Goal: Information Seeking & Learning: Learn about a topic

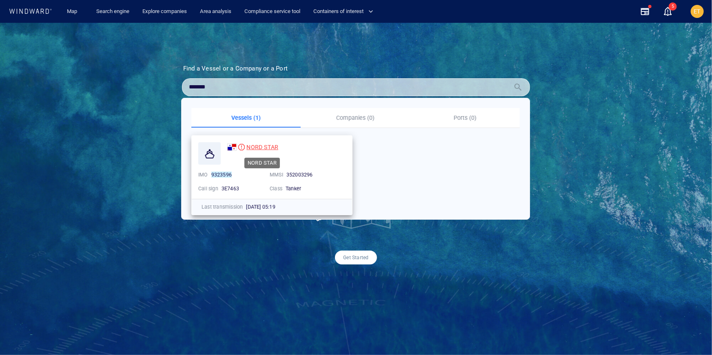
click at [269, 149] on span "NORD STAR" at bounding box center [262, 147] width 32 height 7
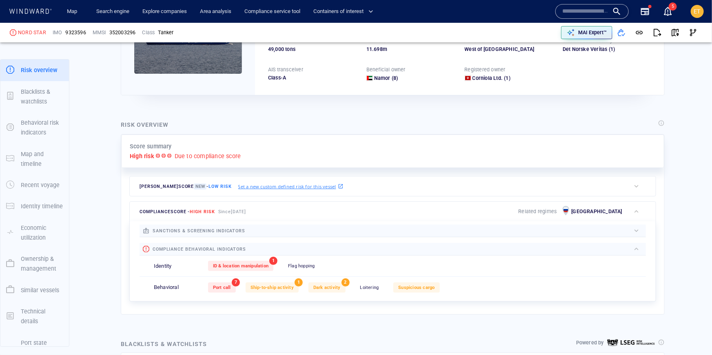
scroll to position [110, 0]
click at [284, 268] on div "ID & location manipulation 1 Flag hopping 0" at bounding box center [427, 265] width 438 height 20
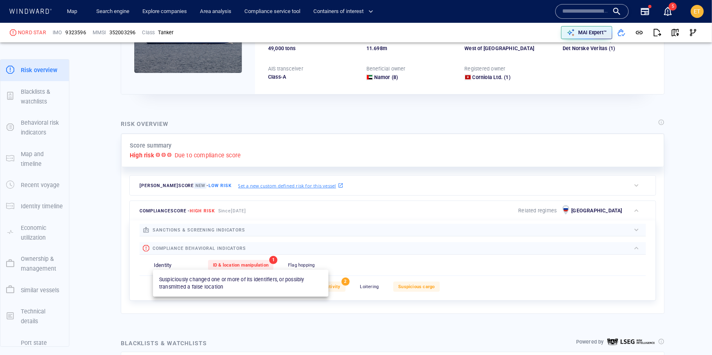
click at [220, 261] on div "ID & location manipulation" at bounding box center [240, 265] width 65 height 10
click at [230, 264] on span "ID & location manipulation" at bounding box center [241, 265] width 56 height 5
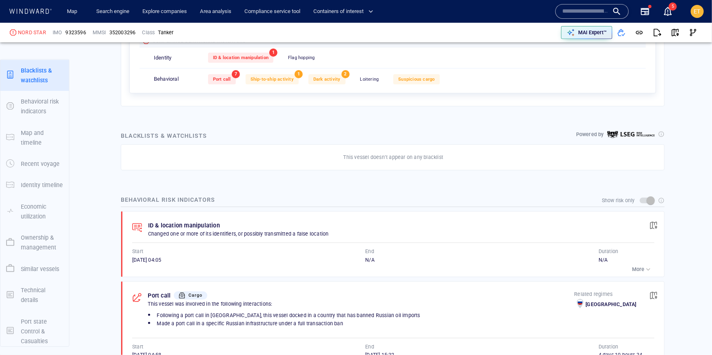
scroll to position [344, 0]
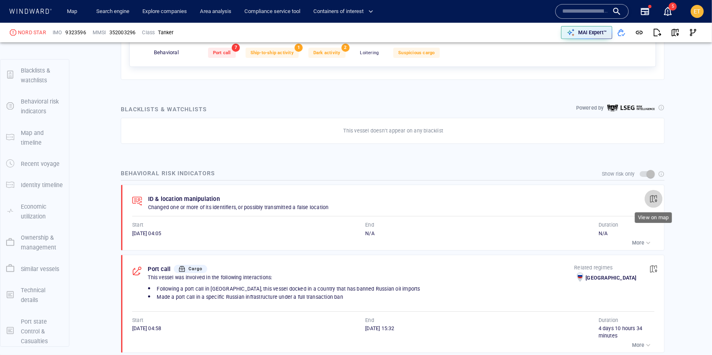
click at [657, 200] on span "button" at bounding box center [654, 199] width 8 height 8
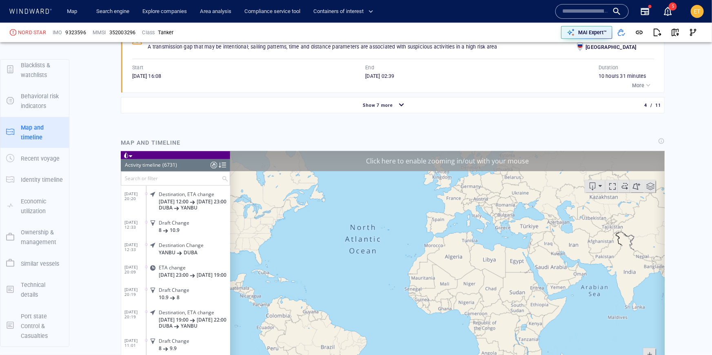
scroll to position [146274, 0]
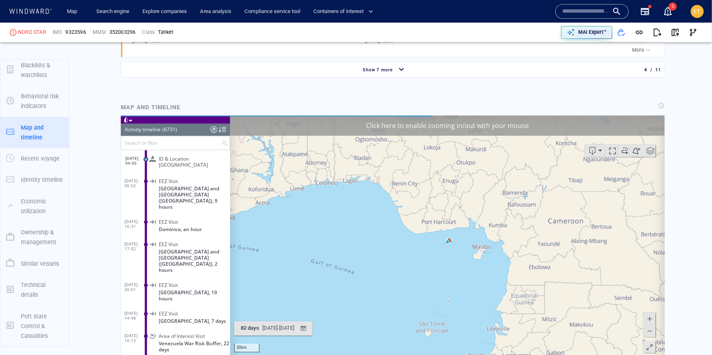
scroll to position [796, 0]
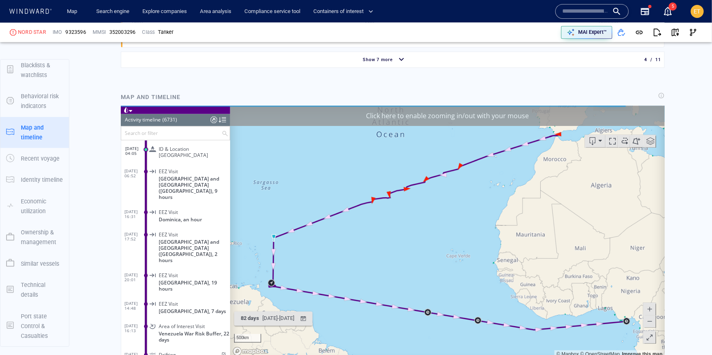
drag, startPoint x: 454, startPoint y: 197, endPoint x: 450, endPoint y: 231, distance: 34.6
click at [450, 231] on canvas "Map" at bounding box center [447, 232] width 435 height 253
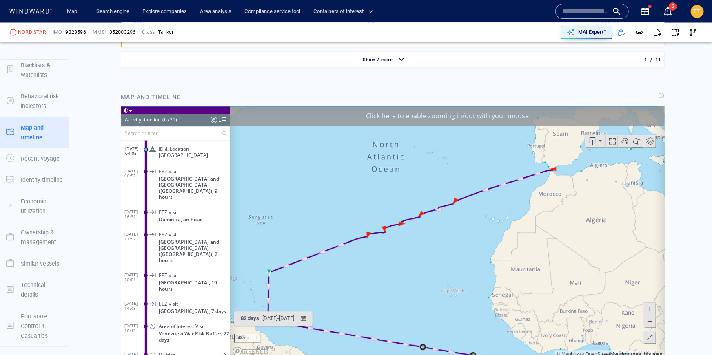
click at [422, 264] on canvas "Map" at bounding box center [447, 232] width 435 height 253
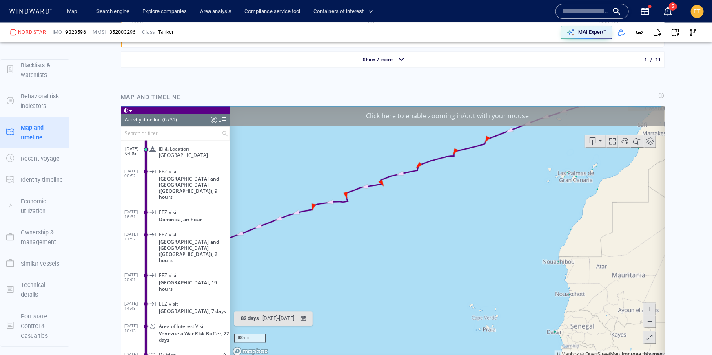
drag, startPoint x: 344, startPoint y: 252, endPoint x: 481, endPoint y: 220, distance: 140.5
click at [481, 220] on canvas "Map" at bounding box center [447, 232] width 435 height 253
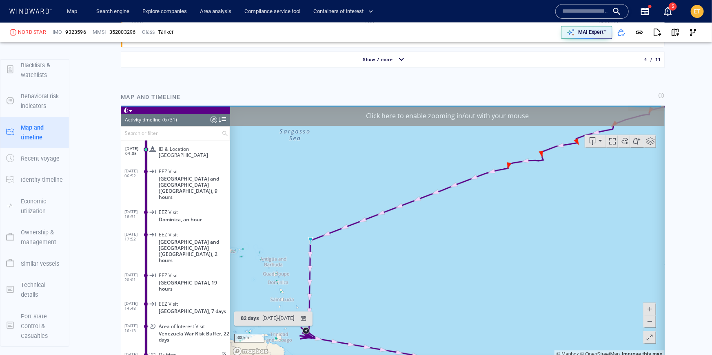
drag, startPoint x: 382, startPoint y: 291, endPoint x: 433, endPoint y: 187, distance: 116.3
click at [433, 187] on canvas "Map" at bounding box center [447, 232] width 435 height 253
click at [382, 206] on canvas "Map" at bounding box center [447, 232] width 435 height 253
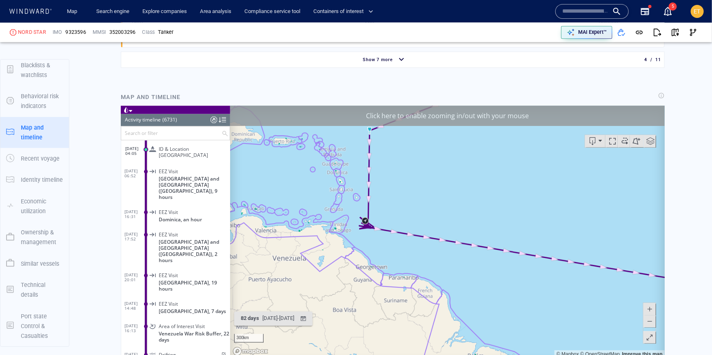
click at [382, 206] on canvas "Map" at bounding box center [447, 232] width 435 height 253
click at [375, 214] on canvas "Map" at bounding box center [447, 232] width 435 height 253
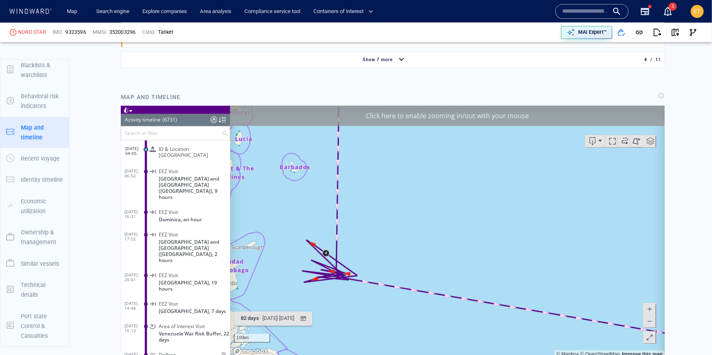
click at [362, 234] on canvas "Map" at bounding box center [447, 232] width 435 height 253
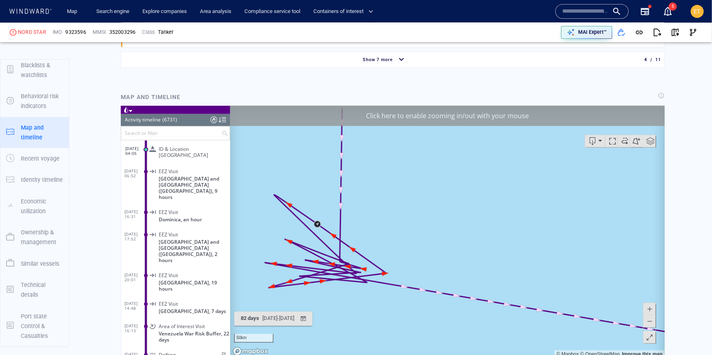
drag, startPoint x: 342, startPoint y: 272, endPoint x: 465, endPoint y: 124, distance: 193.0
click at [465, 124] on div "Click here to enable zooming in/out with your mouse 50km © Mapbox © OpenStreetM…" at bounding box center [447, 232] width 435 height 253
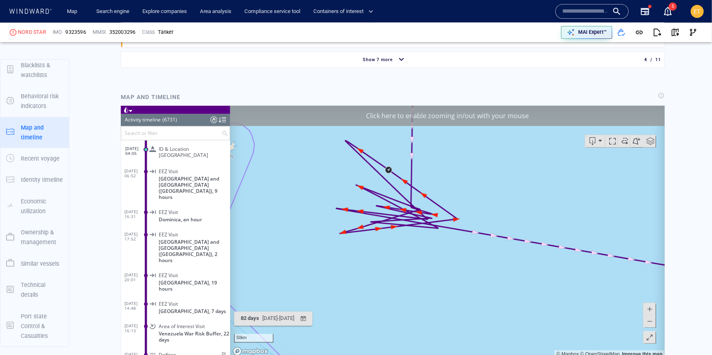
click at [652, 324] on span at bounding box center [649, 321] width 8 height 12
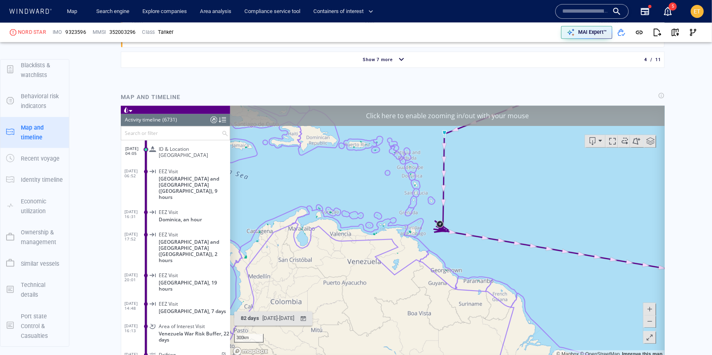
click at [652, 324] on span at bounding box center [649, 321] width 8 height 12
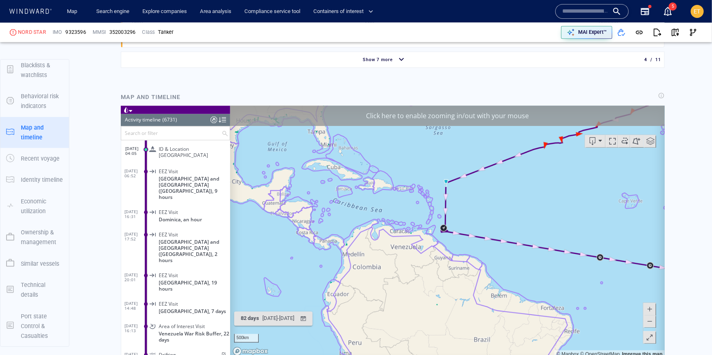
drag, startPoint x: 471, startPoint y: 270, endPoint x: 428, endPoint y: 277, distance: 43.0
click at [428, 277] on canvas "Map" at bounding box center [447, 232] width 435 height 253
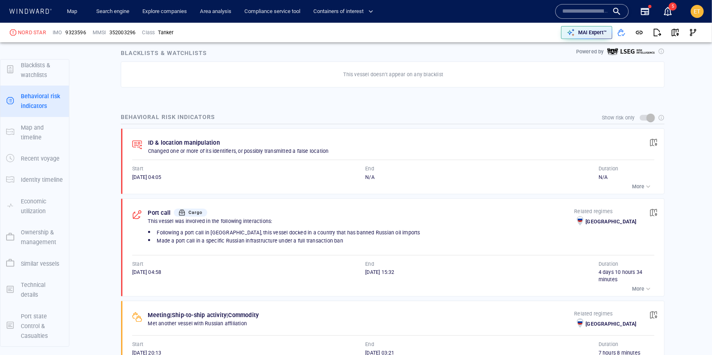
scroll to position [366, 0]
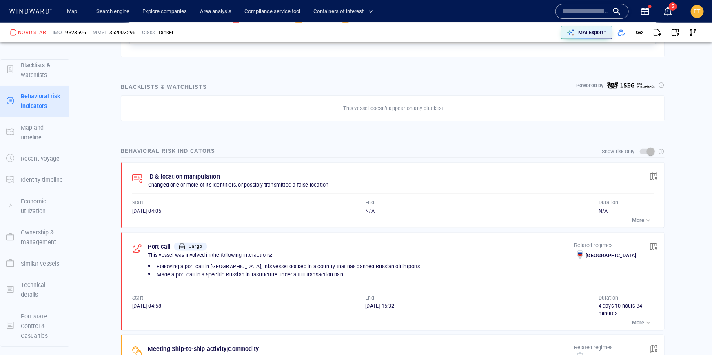
click at [570, 14] on input "text" at bounding box center [585, 11] width 47 height 12
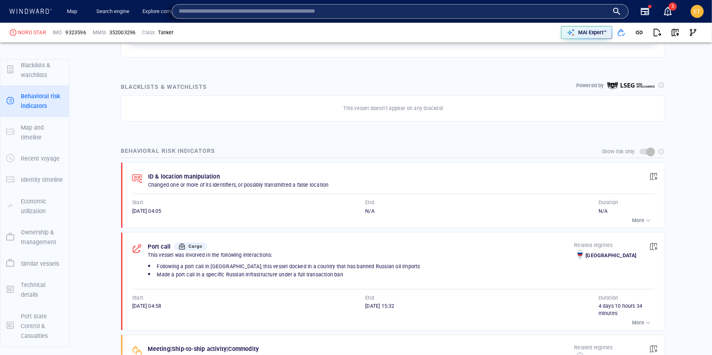
type input "*"
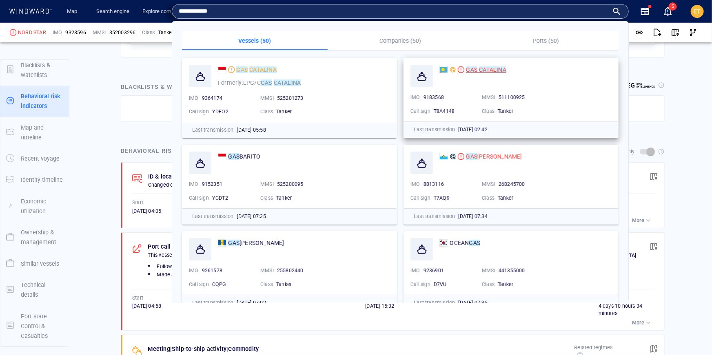
type input "**********"
click at [485, 69] on mark "CATALINA" at bounding box center [492, 70] width 27 height 7
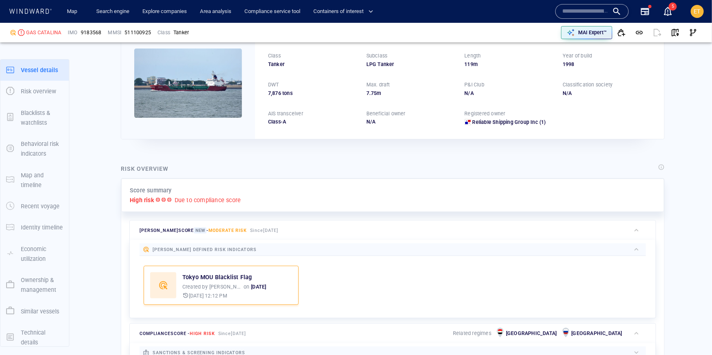
scroll to position [21, 0]
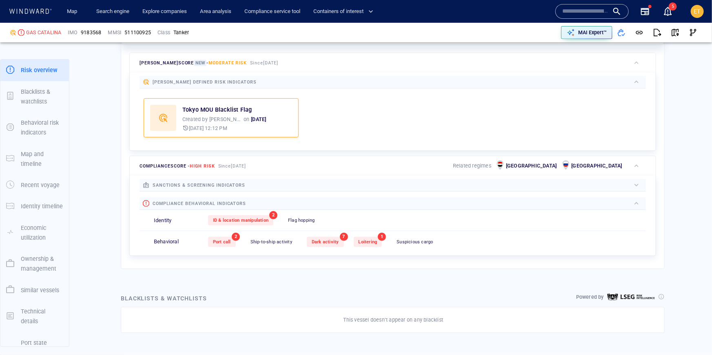
scroll to position [284, 0]
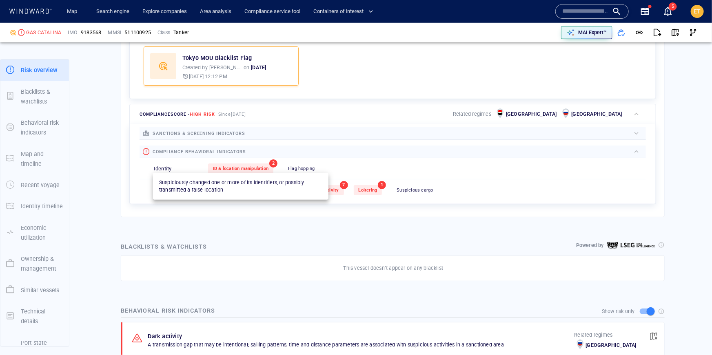
click at [254, 166] on span "ID & location manipulation" at bounding box center [241, 168] width 56 height 5
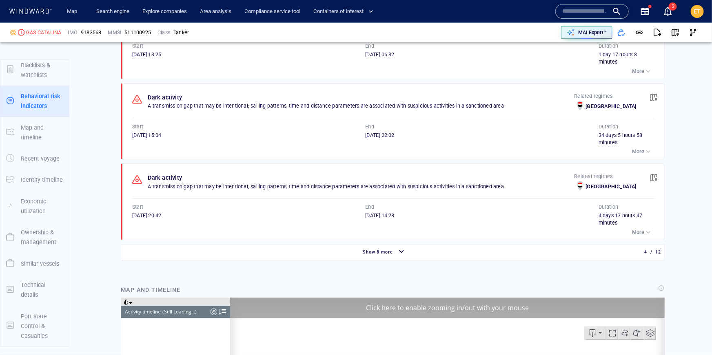
scroll to position [1376, 0]
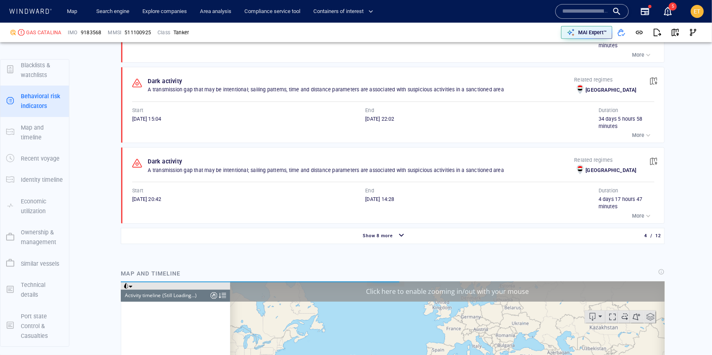
click at [346, 232] on div "Show 8 more" at bounding box center [384, 236] width 523 height 14
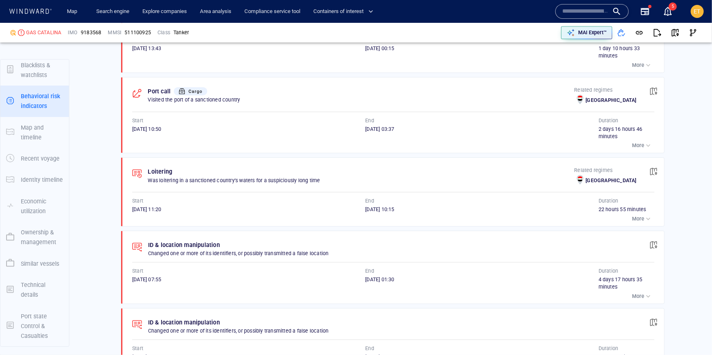
scroll to position [1201, 0]
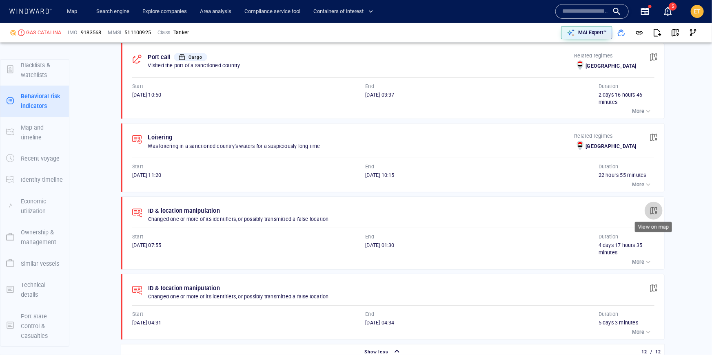
click at [651, 207] on span "button" at bounding box center [654, 211] width 8 height 8
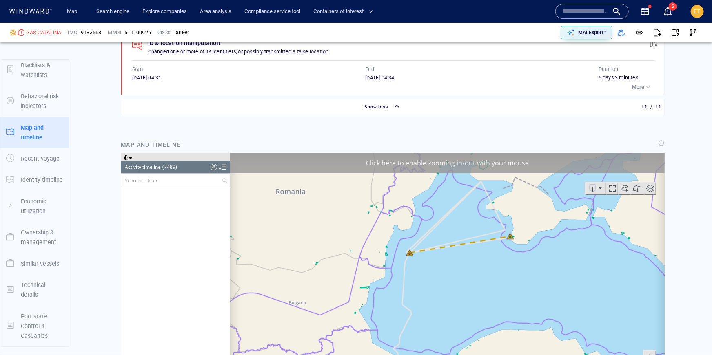
scroll to position [161155, 0]
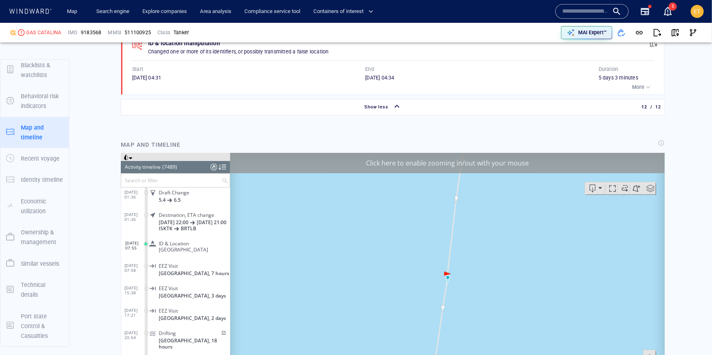
scroll to position [161111, 0]
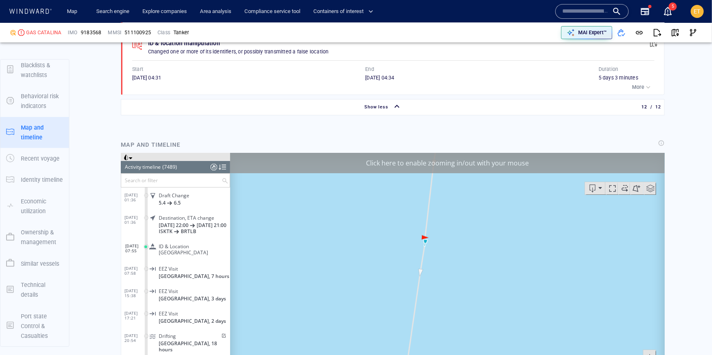
drag, startPoint x: 355, startPoint y: 230, endPoint x: 333, endPoint y: 194, distance: 42.7
click at [333, 194] on canvas "Map" at bounding box center [447, 279] width 435 height 253
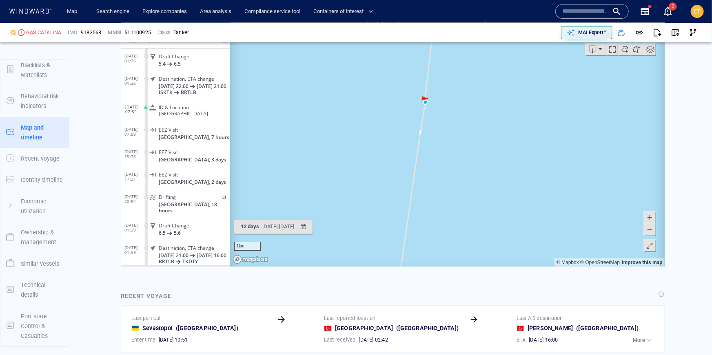
click at [653, 232] on span at bounding box center [649, 229] width 8 height 12
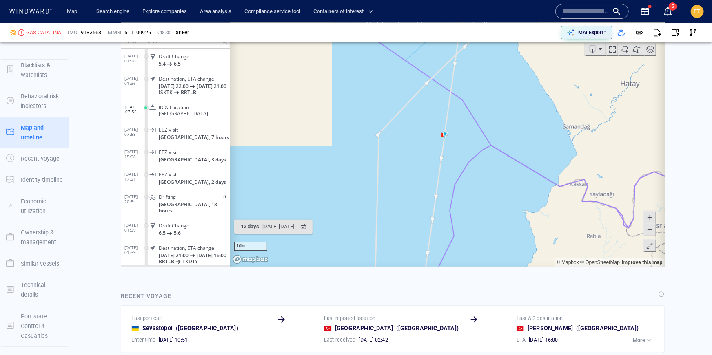
click at [653, 232] on span at bounding box center [649, 229] width 8 height 12
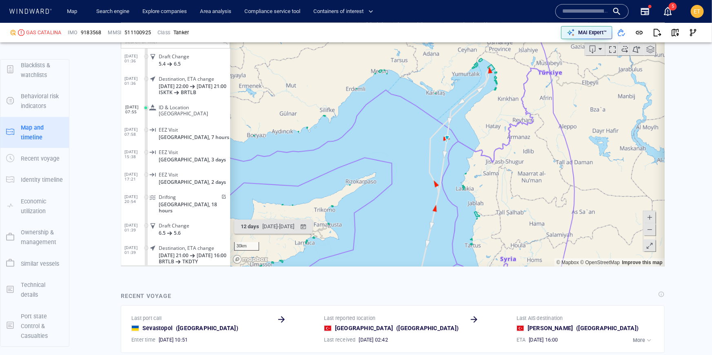
click at [649, 216] on span at bounding box center [649, 217] width 8 height 12
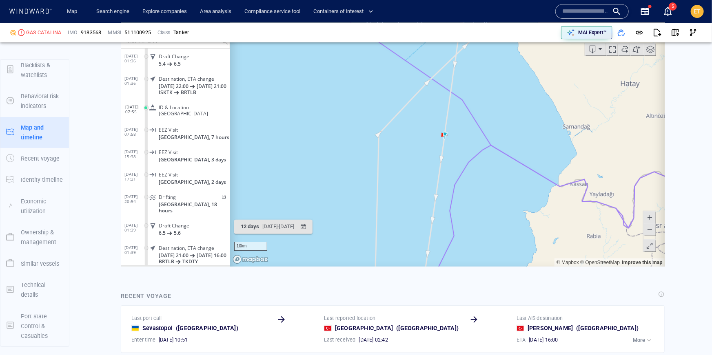
click at [649, 216] on span at bounding box center [649, 217] width 8 height 12
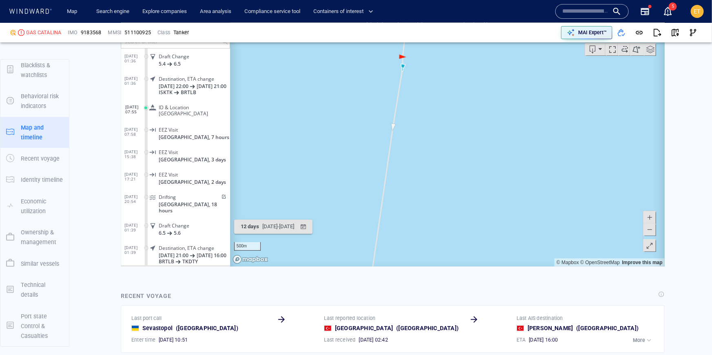
drag, startPoint x: 410, startPoint y: 106, endPoint x: 415, endPoint y: 156, distance: 50.9
click at [415, 156] on canvas "Map" at bounding box center [447, 139] width 435 height 253
click at [419, 124] on canvas "Map" at bounding box center [447, 139] width 435 height 253
click at [415, 113] on canvas "Map" at bounding box center [447, 139] width 435 height 253
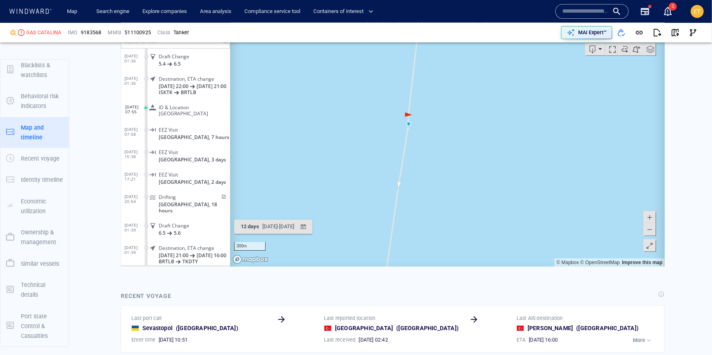
click at [415, 113] on canvas "Map" at bounding box center [447, 139] width 435 height 253
click at [389, 106] on canvas "Map" at bounding box center [447, 139] width 435 height 253
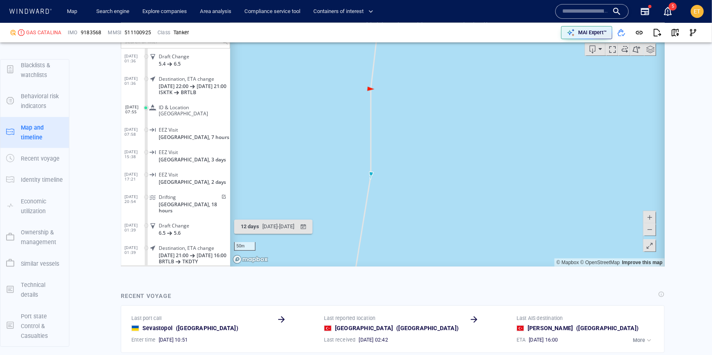
drag, startPoint x: 394, startPoint y: 104, endPoint x: 391, endPoint y: 153, distance: 49.1
click at [392, 155] on canvas "Map" at bounding box center [447, 139] width 435 height 253
click at [648, 229] on span at bounding box center [649, 229] width 8 height 12
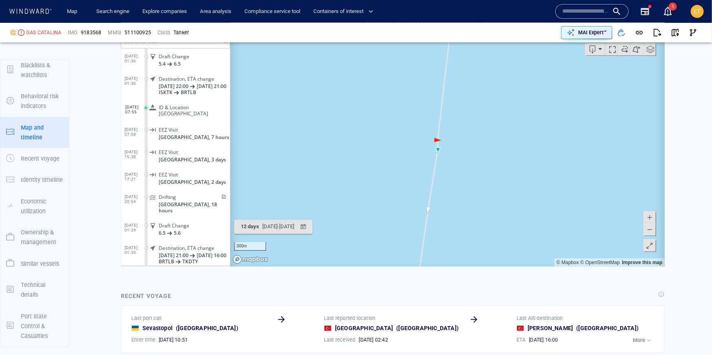
click at [648, 229] on span at bounding box center [649, 229] width 8 height 12
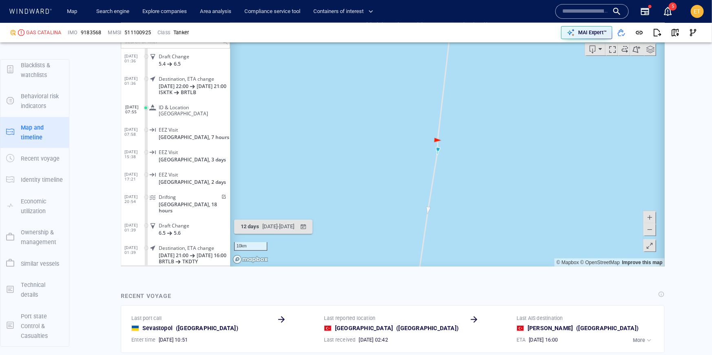
click at [648, 229] on span at bounding box center [649, 229] width 8 height 12
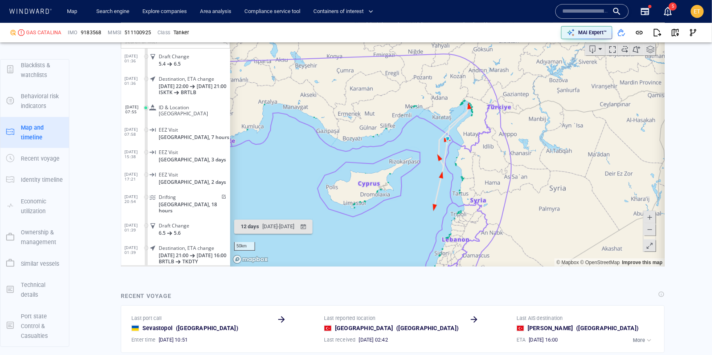
click at [653, 213] on span at bounding box center [649, 217] width 8 height 12
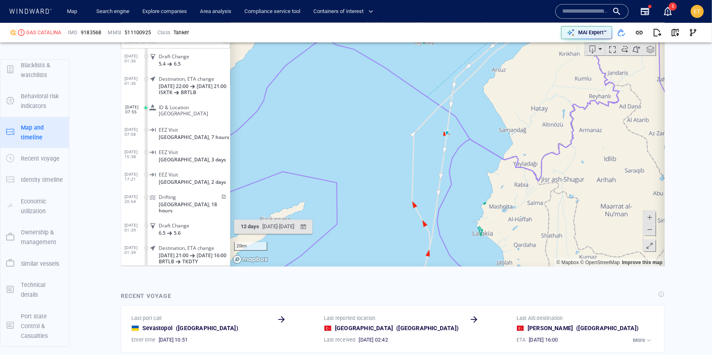
drag, startPoint x: 545, startPoint y: 224, endPoint x: 537, endPoint y: 152, distance: 73.0
click at [537, 152] on canvas "Map" at bounding box center [447, 139] width 435 height 253
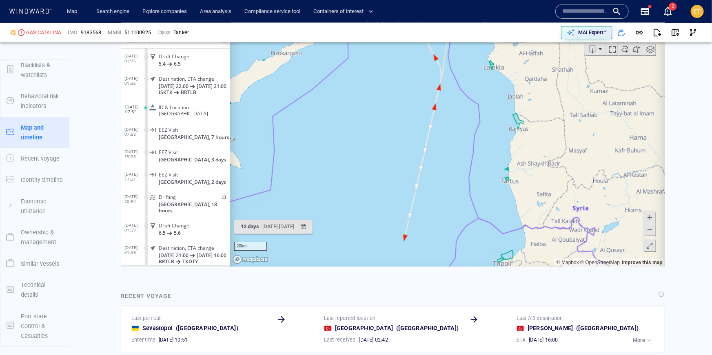
drag, startPoint x: 515, startPoint y: 180, endPoint x: 533, endPoint y: 95, distance: 87.5
click at [533, 95] on canvas "Map" at bounding box center [447, 139] width 435 height 253
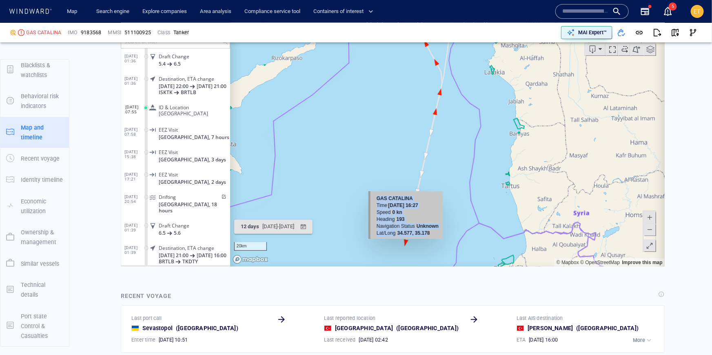
drag, startPoint x: 417, startPoint y: 232, endPoint x: 427, endPoint y: 233, distance: 9.4
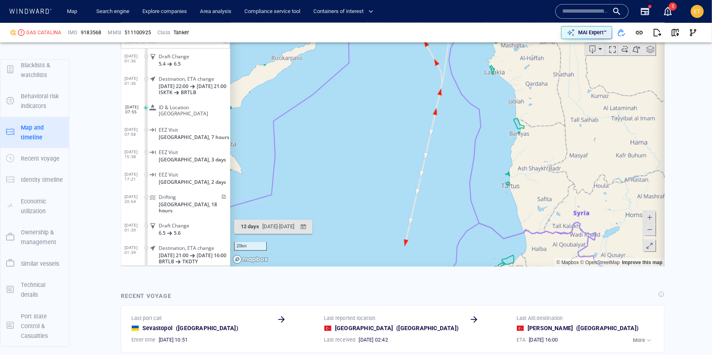
click at [419, 249] on canvas "Map" at bounding box center [447, 139] width 435 height 253
click at [409, 248] on canvas "Map" at bounding box center [447, 139] width 435 height 253
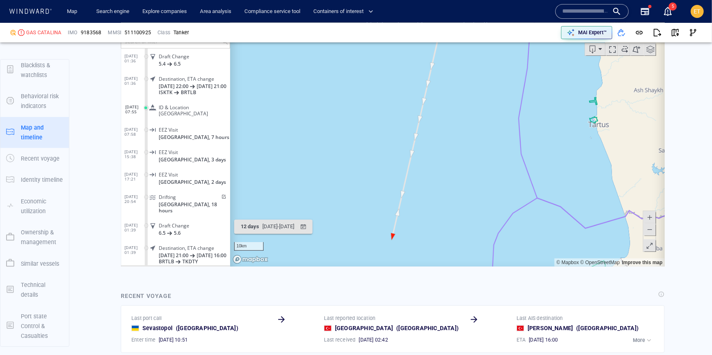
click at [409, 248] on canvas "Map" at bounding box center [447, 139] width 435 height 253
click at [400, 240] on canvas "Map" at bounding box center [447, 139] width 435 height 253
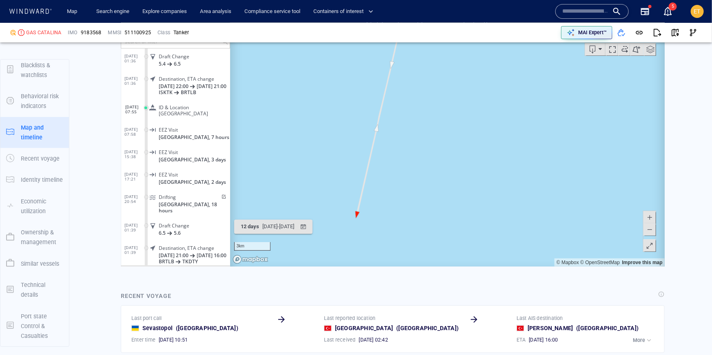
click at [376, 221] on canvas "Map" at bounding box center [447, 139] width 435 height 253
drag, startPoint x: 354, startPoint y: 205, endPoint x: 373, endPoint y: 214, distance: 21.2
click at [373, 214] on canvas "Map" at bounding box center [447, 139] width 435 height 253
click at [362, 211] on canvas "Map" at bounding box center [447, 139] width 435 height 253
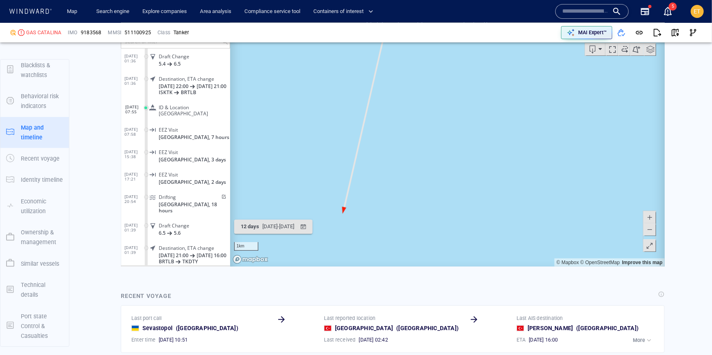
click at [362, 211] on canvas "Map" at bounding box center [447, 139] width 435 height 253
click at [345, 211] on canvas "Map" at bounding box center [447, 139] width 435 height 253
drag, startPoint x: 333, startPoint y: 211, endPoint x: 362, endPoint y: 212, distance: 28.2
click at [362, 212] on canvas "Map" at bounding box center [447, 139] width 435 height 253
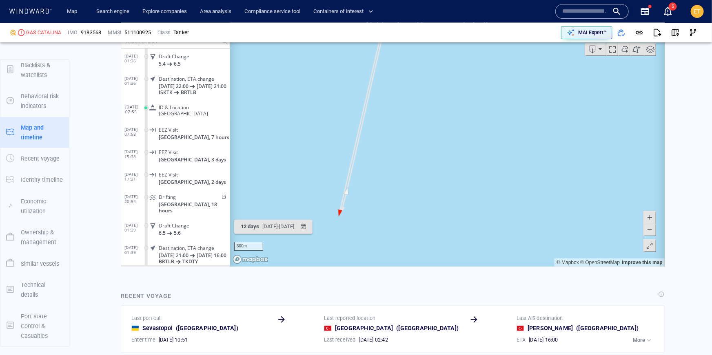
click at [349, 212] on canvas "Map" at bounding box center [447, 139] width 435 height 253
click at [345, 213] on canvas "Map" at bounding box center [447, 139] width 435 height 253
click at [336, 214] on canvas "Map" at bounding box center [447, 139] width 435 height 253
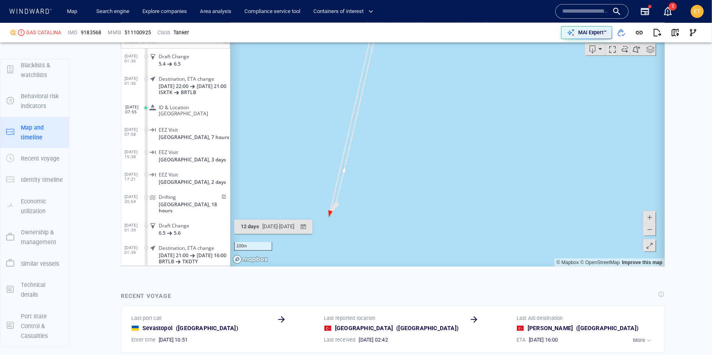
click at [336, 214] on canvas "Map" at bounding box center [447, 139] width 435 height 253
click at [331, 211] on canvas "Map" at bounding box center [447, 139] width 435 height 253
drag, startPoint x: 317, startPoint y: 206, endPoint x: 373, endPoint y: 201, distance: 56.9
click at [373, 201] on canvas "Map" at bounding box center [447, 139] width 435 height 253
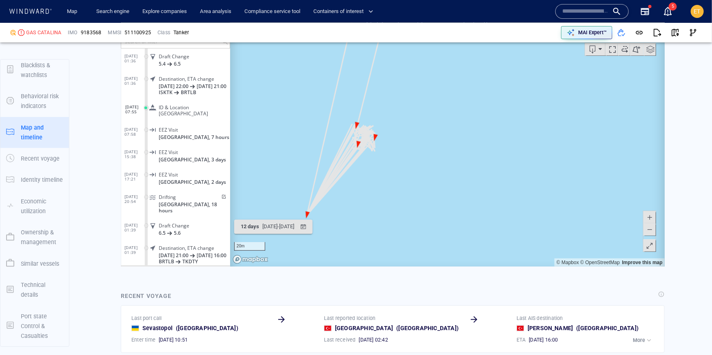
click at [373, 194] on canvas "Map" at bounding box center [447, 139] width 435 height 253
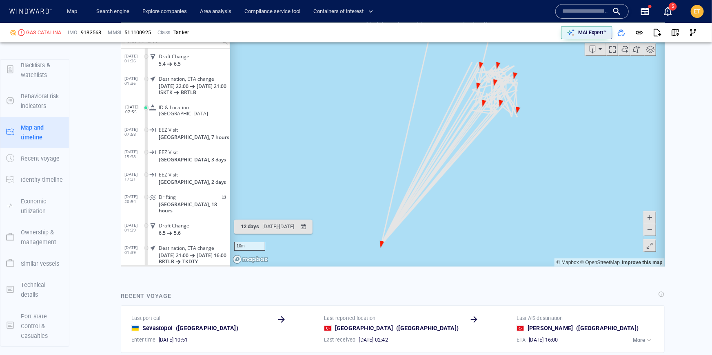
drag, startPoint x: 349, startPoint y: 184, endPoint x: 488, endPoint y: 195, distance: 140.0
click at [488, 195] on canvas "Map" at bounding box center [447, 139] width 435 height 253
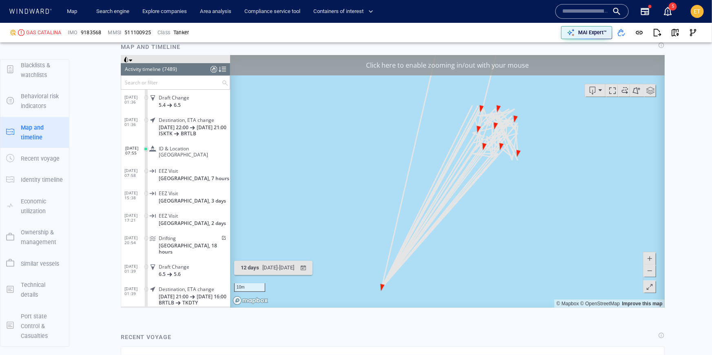
scroll to position [1542, 0]
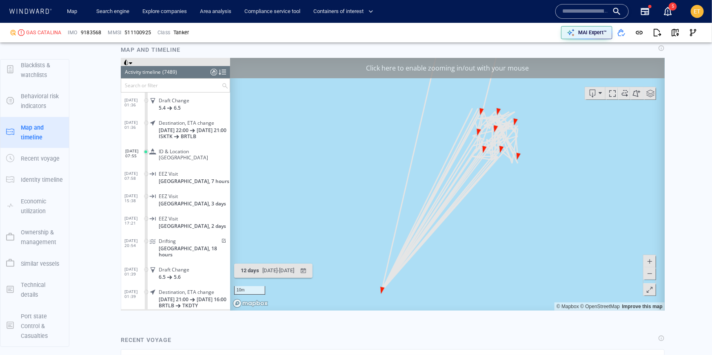
click at [650, 274] on span at bounding box center [649, 273] width 8 height 12
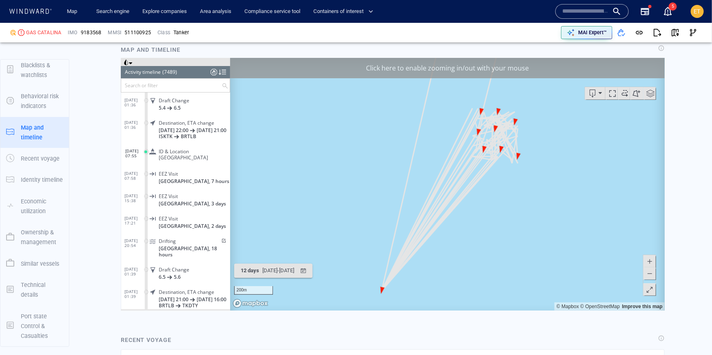
click at [650, 274] on span at bounding box center [649, 273] width 8 height 12
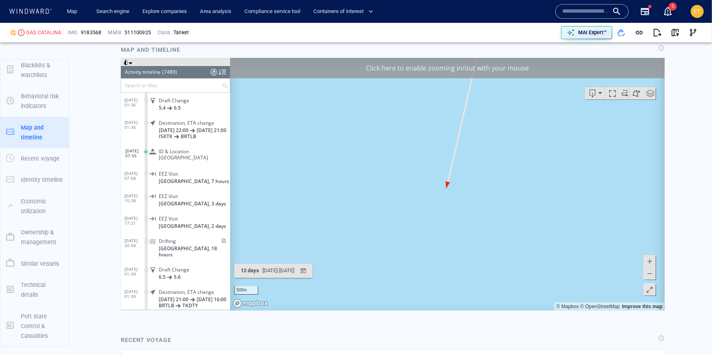
click at [650, 274] on span at bounding box center [649, 273] width 8 height 12
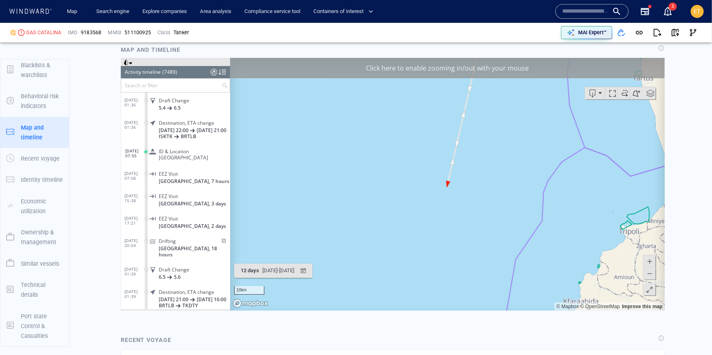
click at [652, 273] on span at bounding box center [649, 273] width 8 height 12
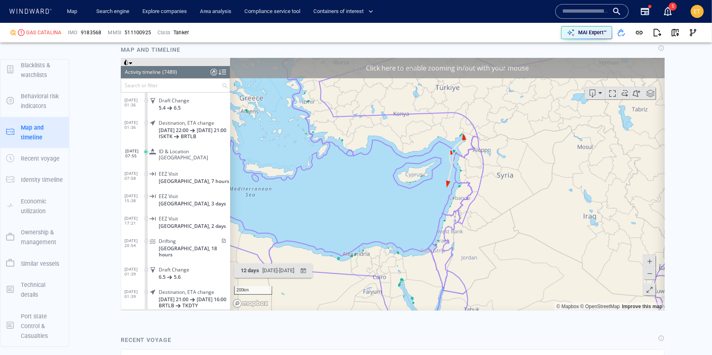
click at [650, 262] on span at bounding box center [649, 261] width 8 height 12
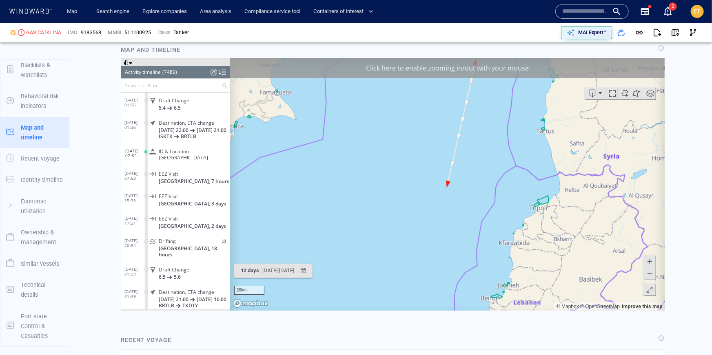
click at [650, 262] on span at bounding box center [649, 261] width 8 height 12
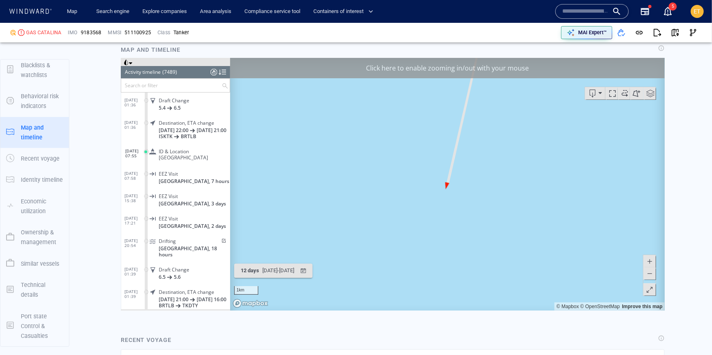
click at [650, 262] on span at bounding box center [649, 261] width 8 height 12
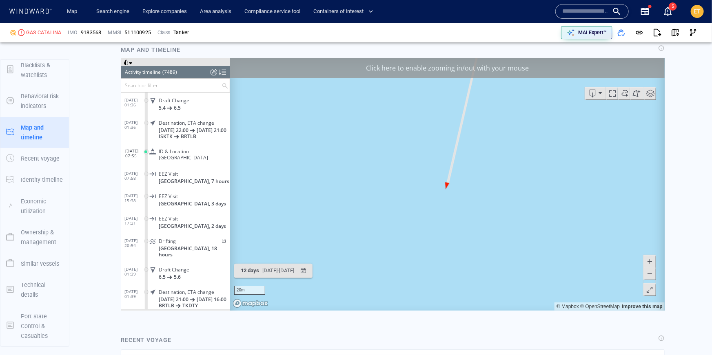
click at [650, 262] on span at bounding box center [649, 261] width 8 height 12
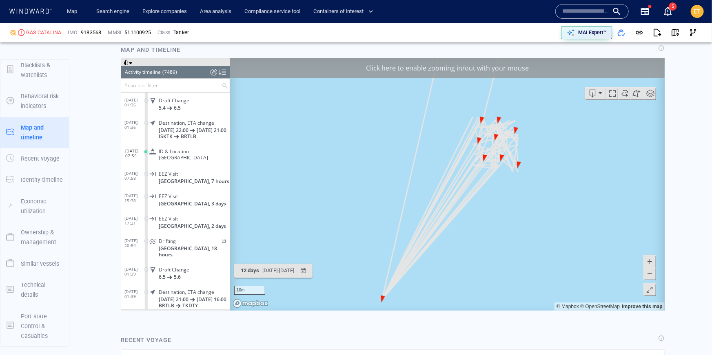
drag, startPoint x: 530, startPoint y: 140, endPoint x: 530, endPoint y: 148, distance: 8.6
click at [530, 148] on canvas "Map" at bounding box center [447, 184] width 435 height 253
click at [560, 133] on canvas "Map" at bounding box center [447, 184] width 435 height 253
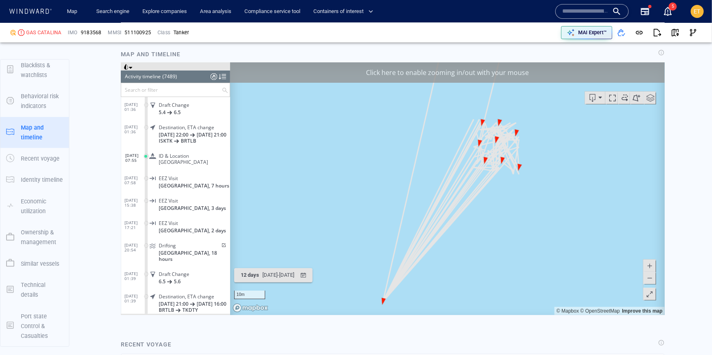
scroll to position [1536, 0]
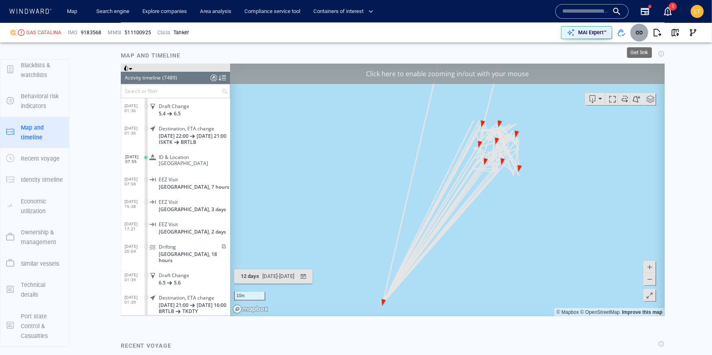
click at [641, 34] on span "button" at bounding box center [639, 33] width 8 height 8
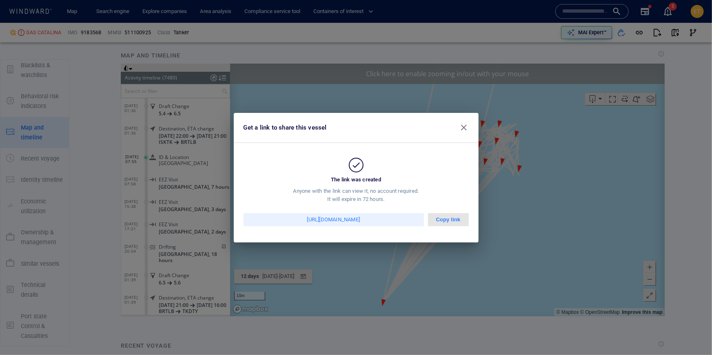
click at [449, 218] on div "Copy link" at bounding box center [448, 219] width 41 height 13
click at [466, 128] on span "button" at bounding box center [464, 128] width 10 height 10
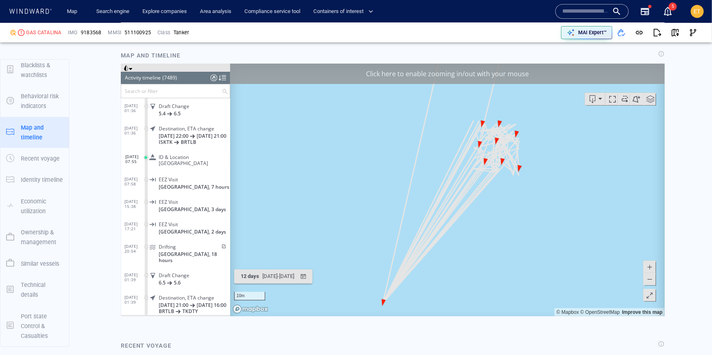
click at [653, 279] on span at bounding box center [649, 279] width 8 height 12
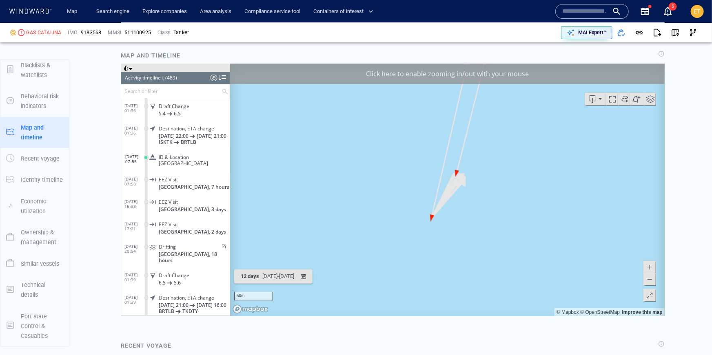
click at [649, 271] on span at bounding box center [649, 267] width 8 height 12
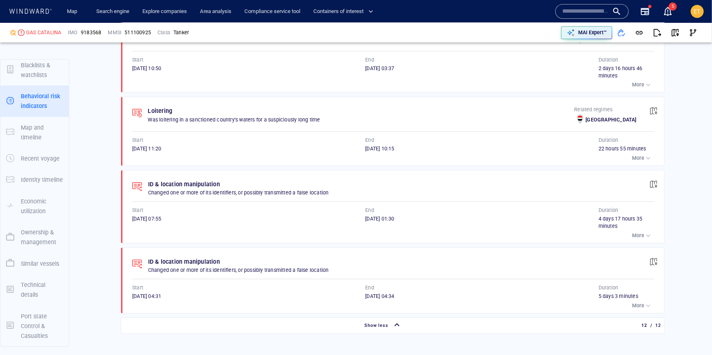
scroll to position [1227, 0]
click at [655, 259] on span "button" at bounding box center [654, 263] width 8 height 8
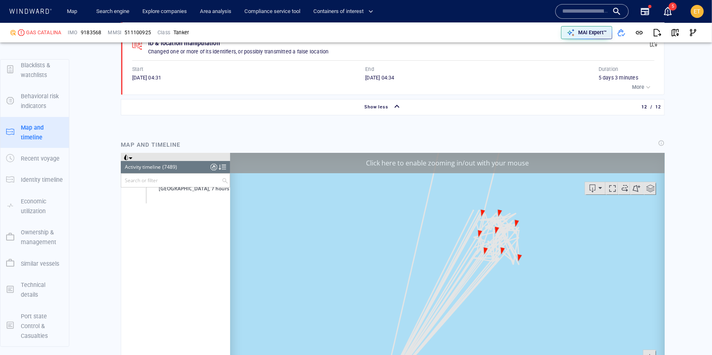
scroll to position [160796, 0]
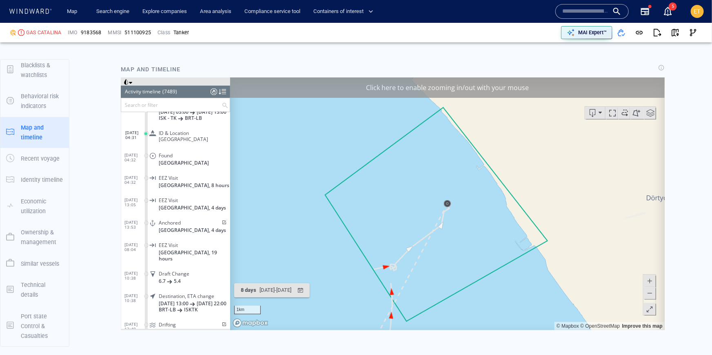
scroll to position [1522, 0]
click at [650, 293] on span at bounding box center [649, 293] width 8 height 12
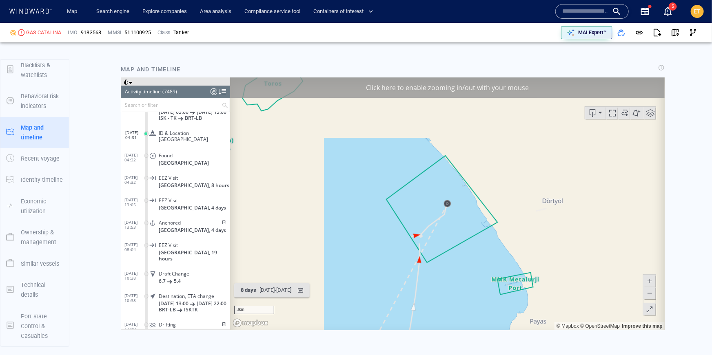
click at [650, 293] on span at bounding box center [649, 293] width 8 height 12
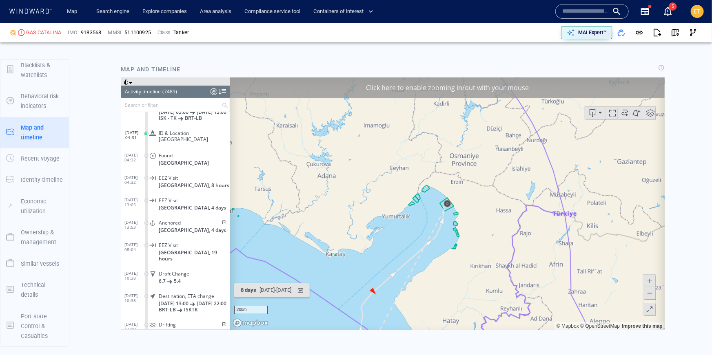
click at [650, 293] on span at bounding box center [649, 293] width 8 height 12
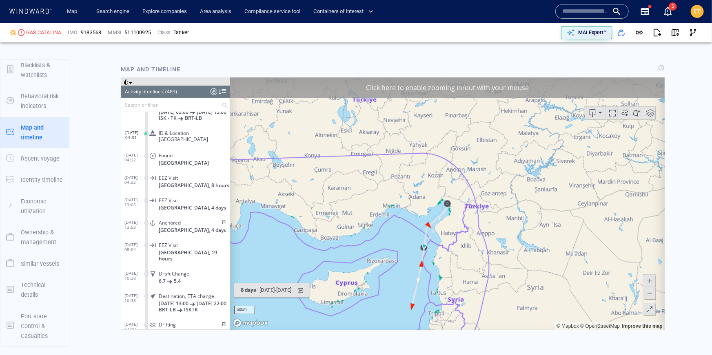
click at [648, 282] on span at bounding box center [649, 281] width 8 height 12
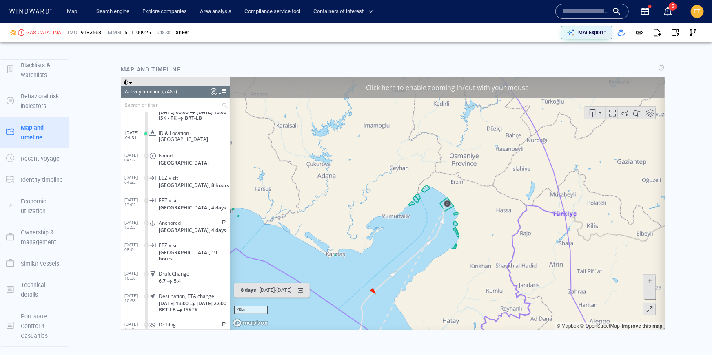
click at [648, 282] on span at bounding box center [649, 281] width 8 height 12
drag, startPoint x: 480, startPoint y: 278, endPoint x: 529, endPoint y: 165, distance: 122.4
click at [529, 165] on canvas "Map" at bounding box center [447, 203] width 435 height 253
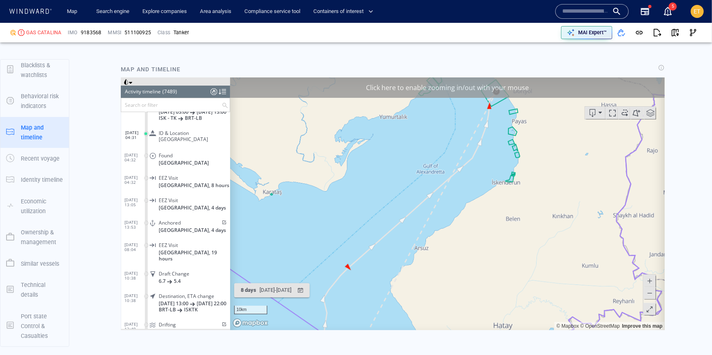
drag, startPoint x: 422, startPoint y: 240, endPoint x: 500, endPoint y: 157, distance: 114.9
click at [500, 157] on canvas "Map" at bounding box center [447, 203] width 435 height 253
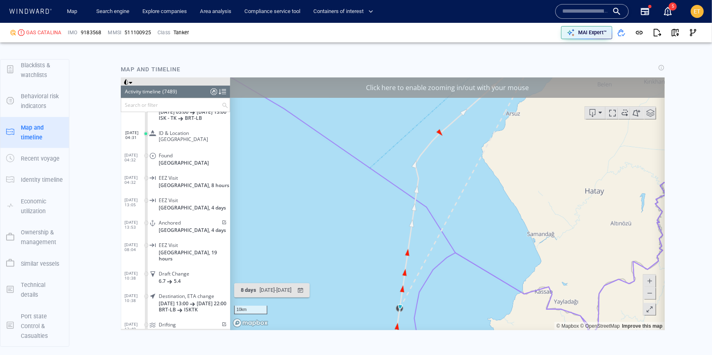
drag, startPoint x: 437, startPoint y: 262, endPoint x: 460, endPoint y: 138, distance: 126.6
click at [460, 138] on canvas "Map" at bounding box center [447, 203] width 435 height 253
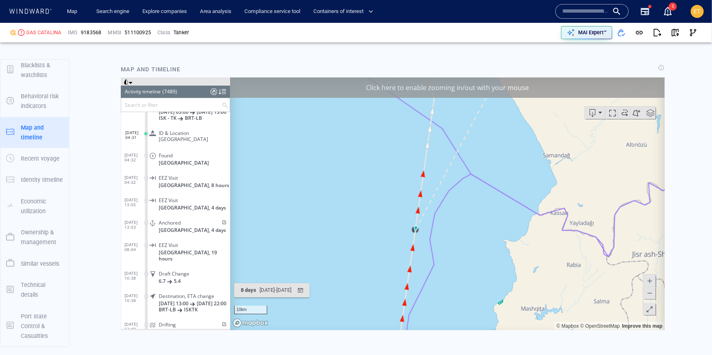
drag, startPoint x: 468, startPoint y: 242, endPoint x: 468, endPoint y: 206, distance: 35.9
click at [468, 206] on canvas "Map" at bounding box center [447, 203] width 435 height 253
click at [442, 222] on canvas "Map" at bounding box center [447, 203] width 435 height 253
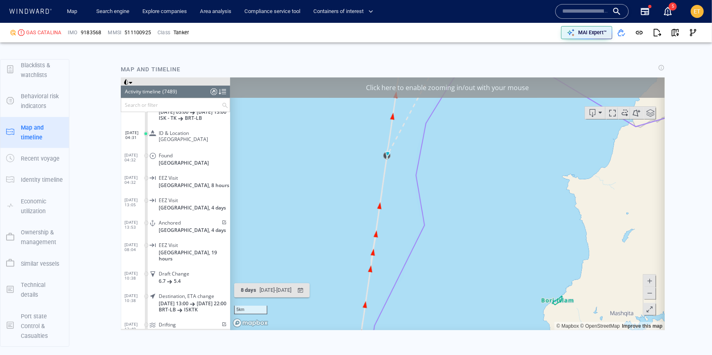
drag, startPoint x: 439, startPoint y: 204, endPoint x: 439, endPoint y: 234, distance: 30.6
click at [439, 234] on canvas "Map" at bounding box center [447, 203] width 435 height 253
drag, startPoint x: 392, startPoint y: 211, endPoint x: 404, endPoint y: 122, distance: 89.8
click at [404, 122] on canvas "Map" at bounding box center [447, 203] width 435 height 253
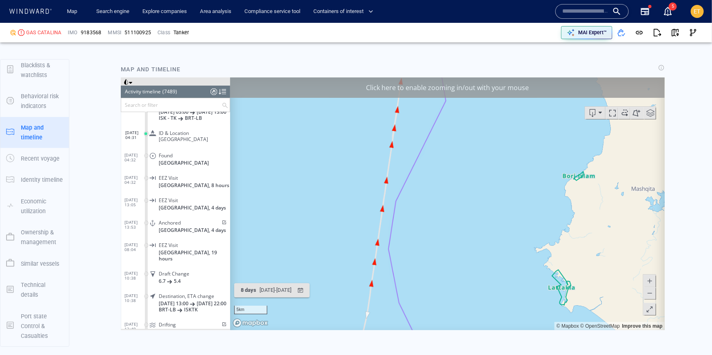
drag, startPoint x: 424, startPoint y: 257, endPoint x: 426, endPoint y: 148, distance: 109.4
click at [426, 148] on canvas "Map" at bounding box center [447, 203] width 435 height 253
drag, startPoint x: 406, startPoint y: 233, endPoint x: 458, endPoint y: 155, distance: 93.0
click at [458, 155] on canvas "Map" at bounding box center [447, 203] width 435 height 253
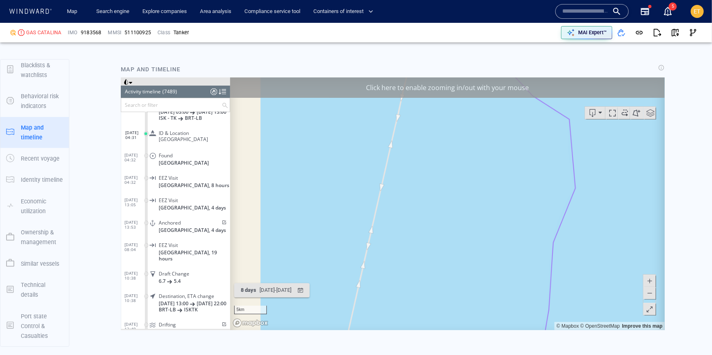
drag, startPoint x: 438, startPoint y: 245, endPoint x: 452, endPoint y: 159, distance: 87.6
click at [452, 159] on canvas "Map" at bounding box center [447, 203] width 435 height 253
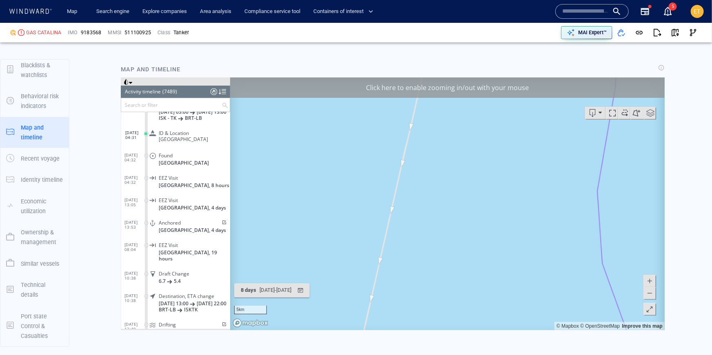
drag, startPoint x: 432, startPoint y: 238, endPoint x: 445, endPoint y: 155, distance: 83.9
click at [445, 155] on canvas "Map" at bounding box center [447, 203] width 435 height 253
drag, startPoint x: 441, startPoint y: 219, endPoint x: 442, endPoint y: 209, distance: 10.2
click at [442, 209] on canvas "Map" at bounding box center [447, 203] width 435 height 253
click at [384, 226] on canvas "Map" at bounding box center [447, 203] width 435 height 253
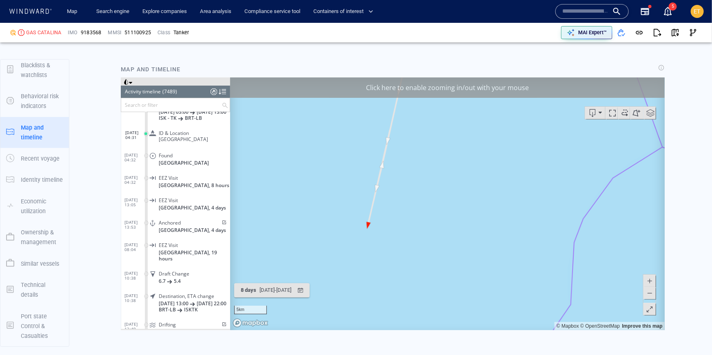
click at [384, 226] on canvas "Map" at bounding box center [447, 203] width 435 height 253
click at [371, 229] on canvas "Map" at bounding box center [447, 203] width 435 height 253
click at [351, 228] on canvas "Map" at bounding box center [447, 203] width 435 height 253
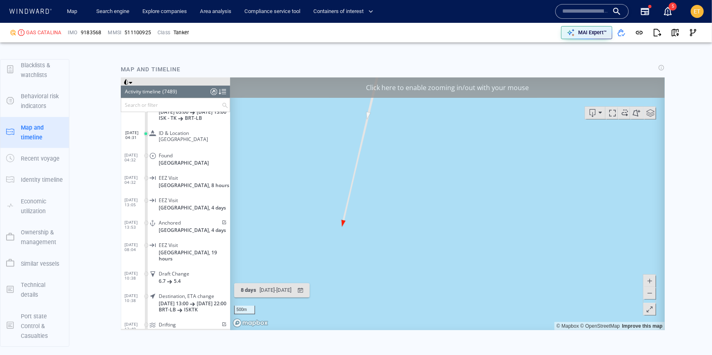
click at [333, 222] on canvas "Map" at bounding box center [447, 203] width 435 height 253
click at [322, 221] on canvas "Map" at bounding box center [447, 203] width 435 height 253
click at [313, 219] on canvas "Map" at bounding box center [447, 203] width 435 height 253
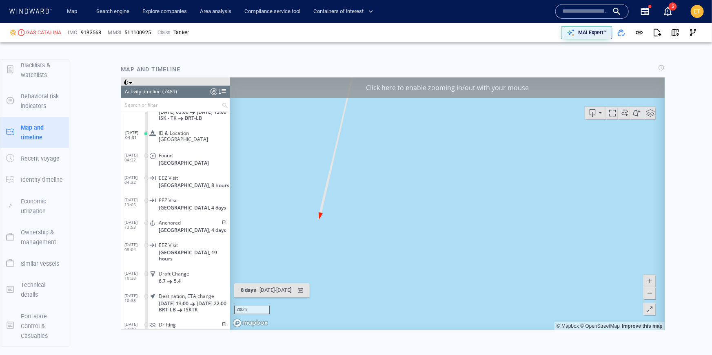
click at [313, 219] on canvas "Map" at bounding box center [447, 203] width 435 height 253
drag, startPoint x: 293, startPoint y: 213, endPoint x: 374, endPoint y: 244, distance: 86.7
click at [374, 244] on canvas "Map" at bounding box center [447, 203] width 435 height 253
click at [372, 244] on canvas "Map" at bounding box center [447, 203] width 435 height 253
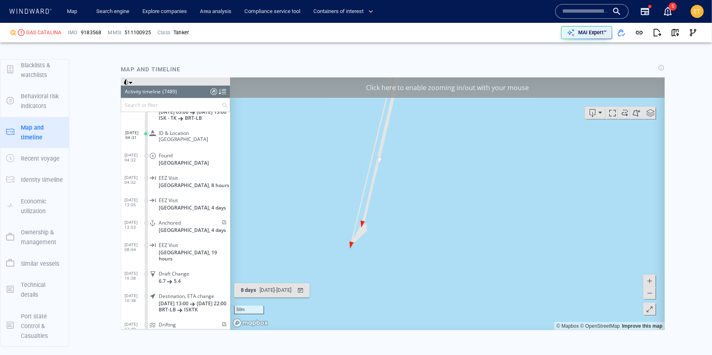
click at [350, 248] on canvas "Map" at bounding box center [447, 203] width 435 height 253
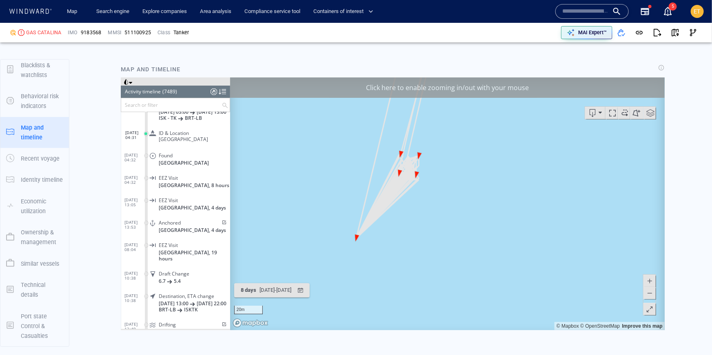
drag, startPoint x: 360, startPoint y: 234, endPoint x: 407, endPoint y: 228, distance: 48.1
click at [407, 228] on canvas "Map" at bounding box center [447, 203] width 435 height 253
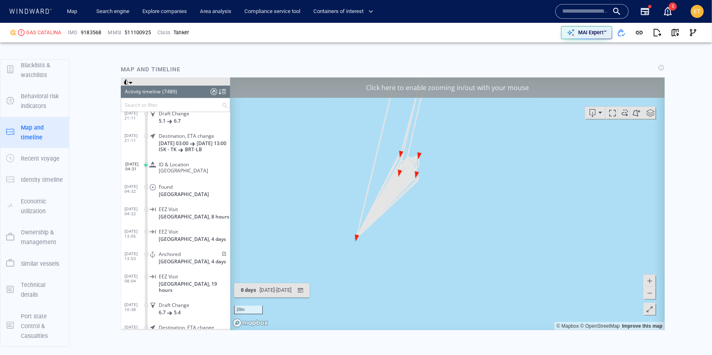
scroll to position [160765, 0]
drag, startPoint x: 431, startPoint y: 186, endPoint x: 444, endPoint y: 189, distance: 13.5
click at [444, 189] on canvas "Map" at bounding box center [447, 203] width 435 height 253
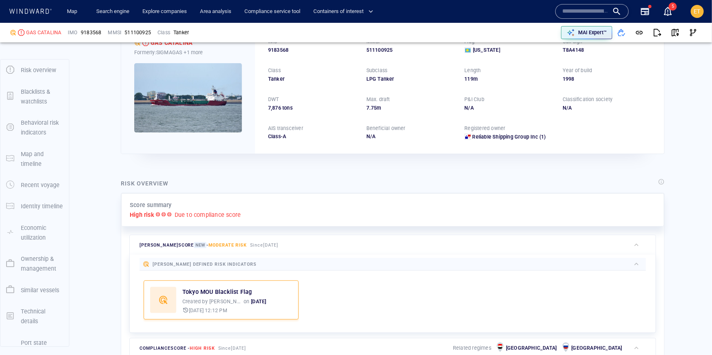
scroll to position [41, 0]
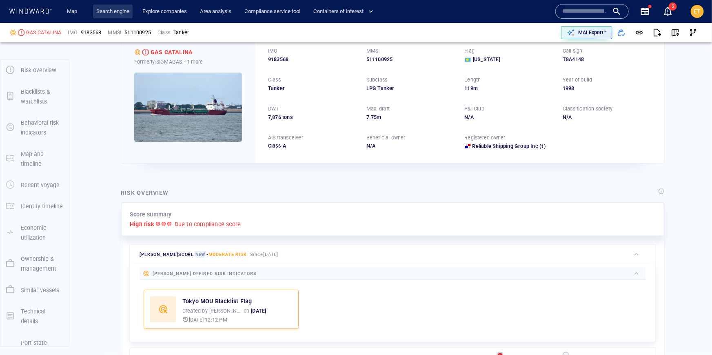
click at [118, 13] on link "Search engine" at bounding box center [113, 11] width 40 height 14
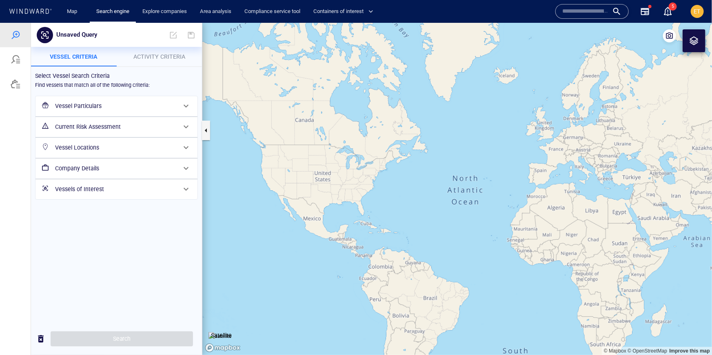
click at [147, 102] on h6 "Vessel Particulars" at bounding box center [115, 106] width 121 height 10
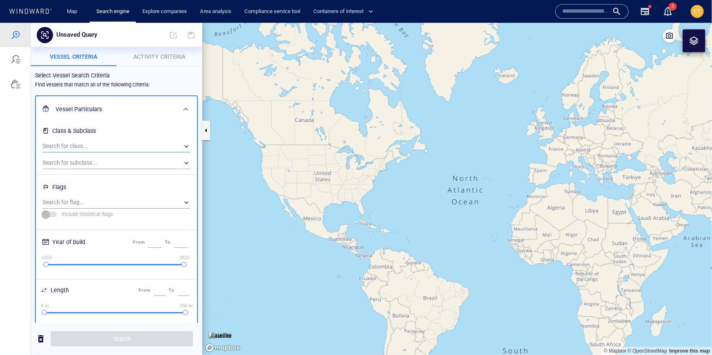
click at [82, 141] on div "​" at bounding box center [116, 146] width 148 height 12
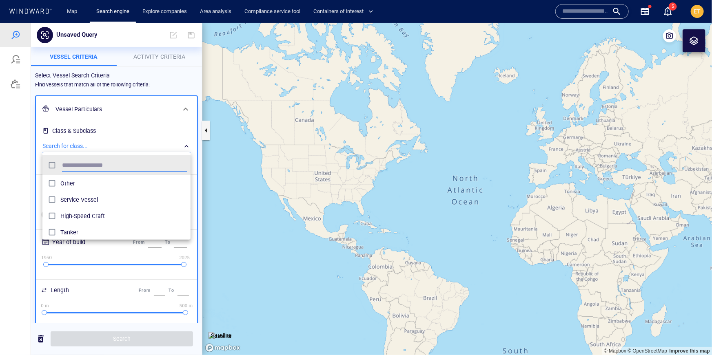
scroll to position [82, 148]
click at [60, 180] on div "grid" at bounding box center [53, 183] width 15 height 13
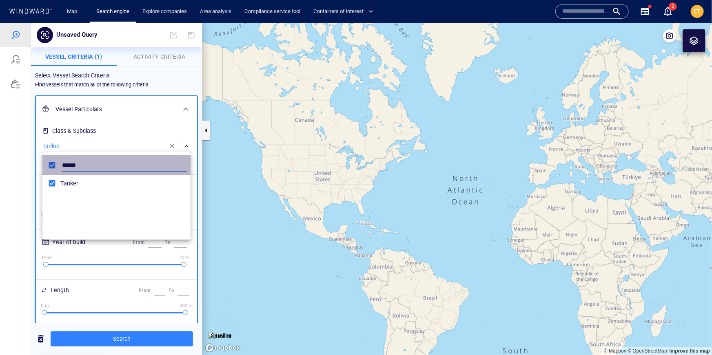
drag, startPoint x: 82, startPoint y: 161, endPoint x: 59, endPoint y: 162, distance: 23.3
click at [59, 162] on div "******" at bounding box center [116, 165] width 145 height 16
drag, startPoint x: 79, startPoint y: 164, endPoint x: 58, endPoint y: 164, distance: 20.4
click at [58, 164] on div "******" at bounding box center [116, 165] width 145 height 16
type input "*****"
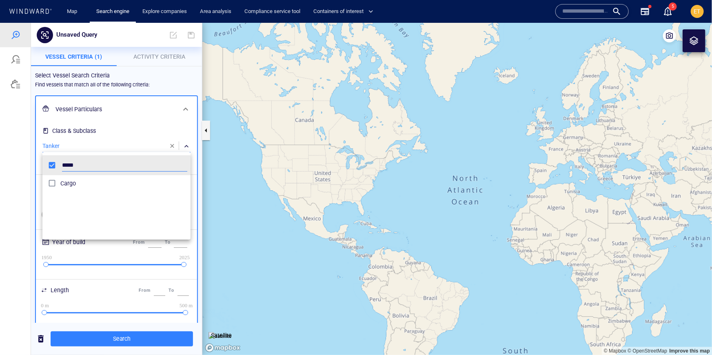
click at [64, 183] on span "Cargo" at bounding box center [123, 183] width 127 height 10
click at [24, 183] on div at bounding box center [356, 188] width 712 height 333
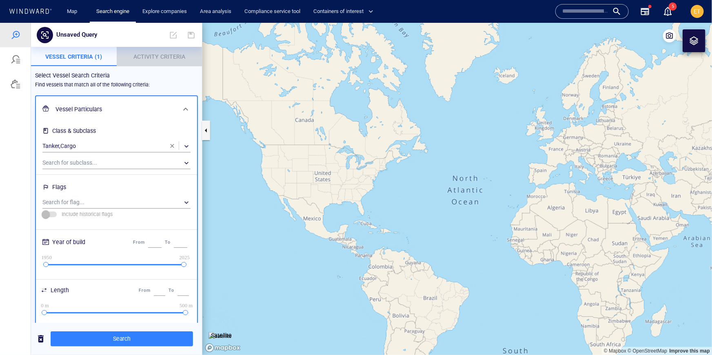
click at [153, 53] on span "Activity Criteria" at bounding box center [159, 56] width 52 height 7
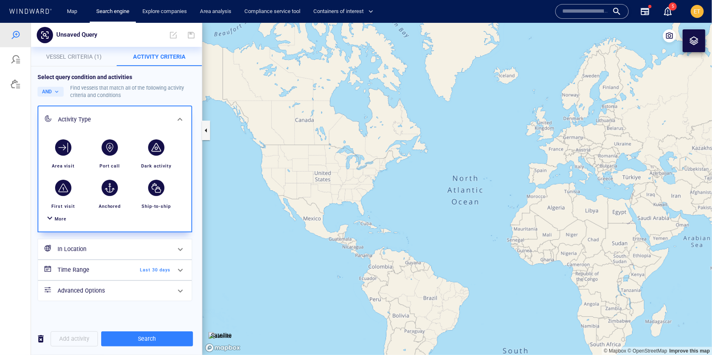
click at [61, 222] on div "More" at bounding box center [61, 219] width 12 height 8
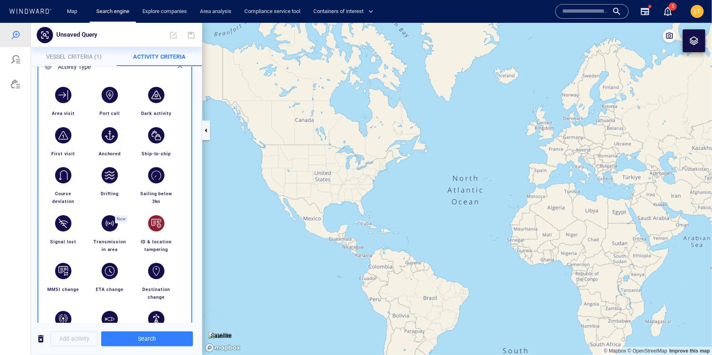
scroll to position [61, 0]
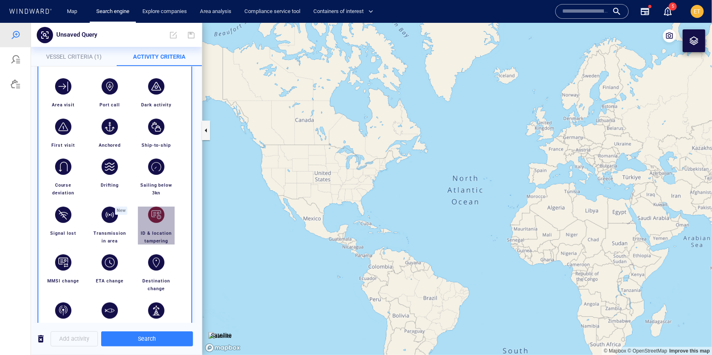
click at [158, 223] on div "button" at bounding box center [156, 214] width 23 height 23
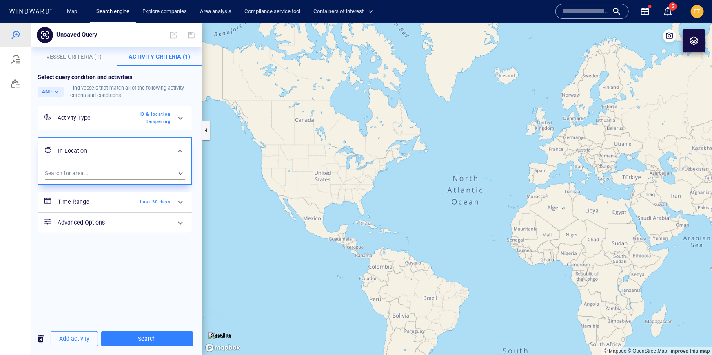
click at [174, 206] on div at bounding box center [181, 202] width 20 height 20
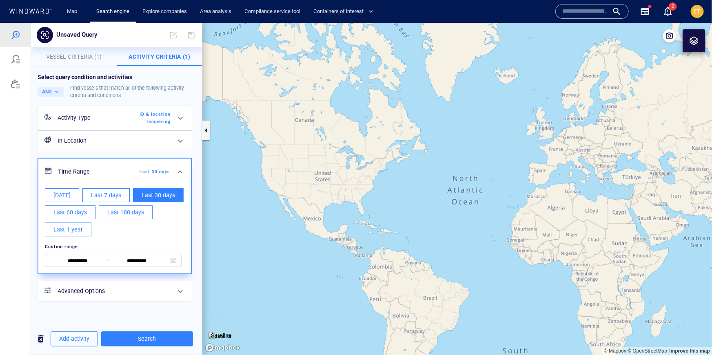
click at [80, 230] on span "Last 1 year" at bounding box center [67, 229] width 29 height 10
type input "**********"
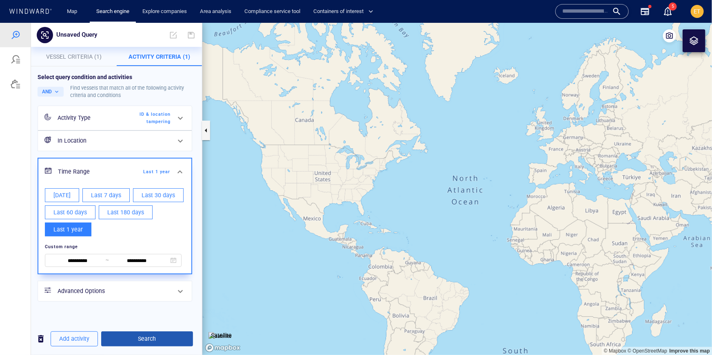
click at [165, 335] on span "Search" at bounding box center [147, 339] width 79 height 10
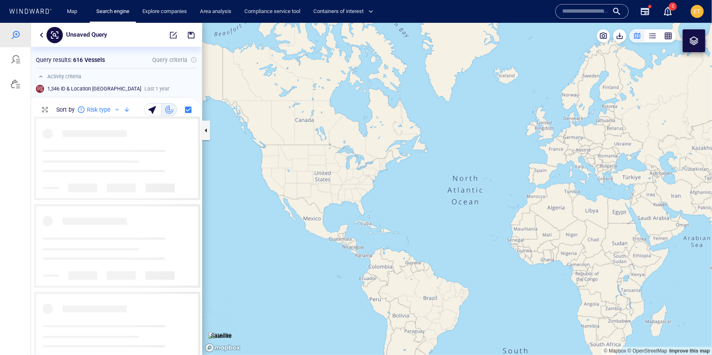
scroll to position [238, 171]
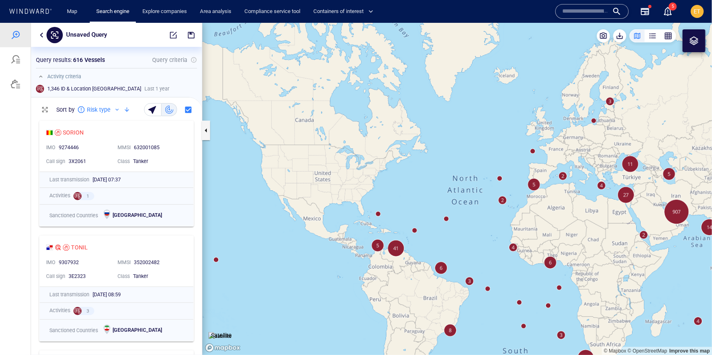
drag, startPoint x: 534, startPoint y: 203, endPoint x: 429, endPoint y: 147, distance: 118.9
click at [429, 147] on canvas "Map" at bounding box center [457, 188] width 510 height 333
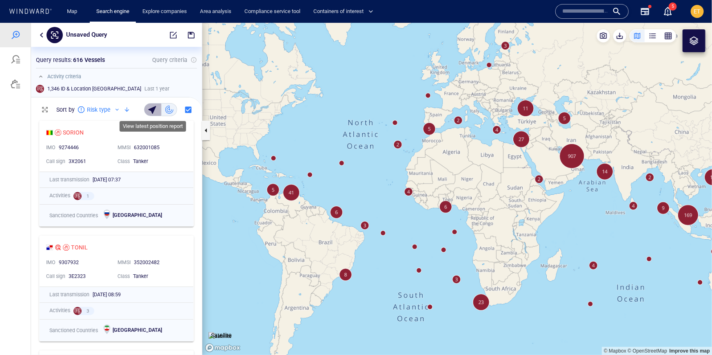
click at [151, 112] on div "button" at bounding box center [153, 109] width 11 height 11
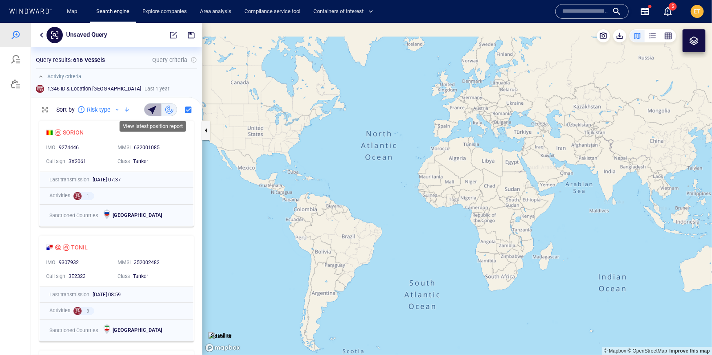
scroll to position [243, 171]
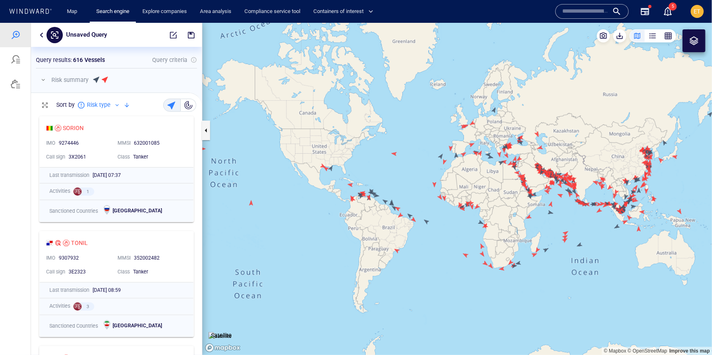
click at [44, 80] on button "button" at bounding box center [43, 80] width 10 height 10
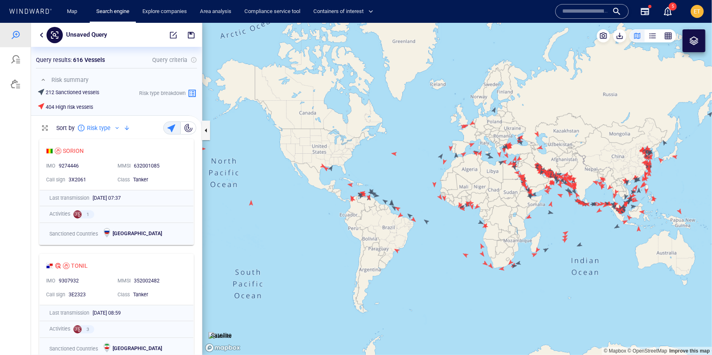
scroll to position [220, 171]
drag, startPoint x: 112, startPoint y: 56, endPoint x: 73, endPoint y: 57, distance: 38.8
click at [73, 57] on div "Query results : 616 Vessels Query criteria" at bounding box center [116, 60] width 161 height 10
drag, startPoint x: 46, startPoint y: 93, endPoint x: 101, endPoint y: 93, distance: 55.5
click at [101, 93] on div "212 Sanctioned vessels 404 High risk vessels Risk type breakdown" at bounding box center [118, 100] width 161 height 27
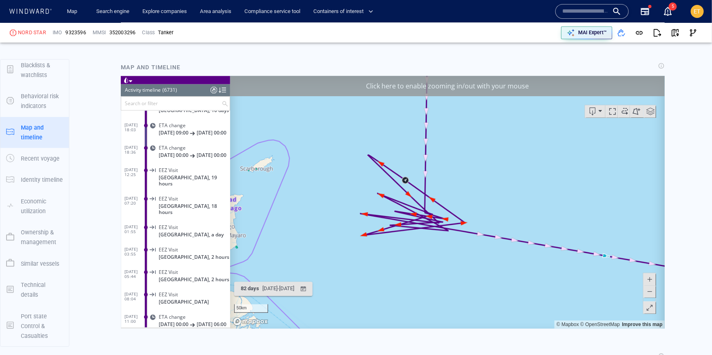
scroll to position [829, 0]
